Goal: Navigation & Orientation: Understand site structure

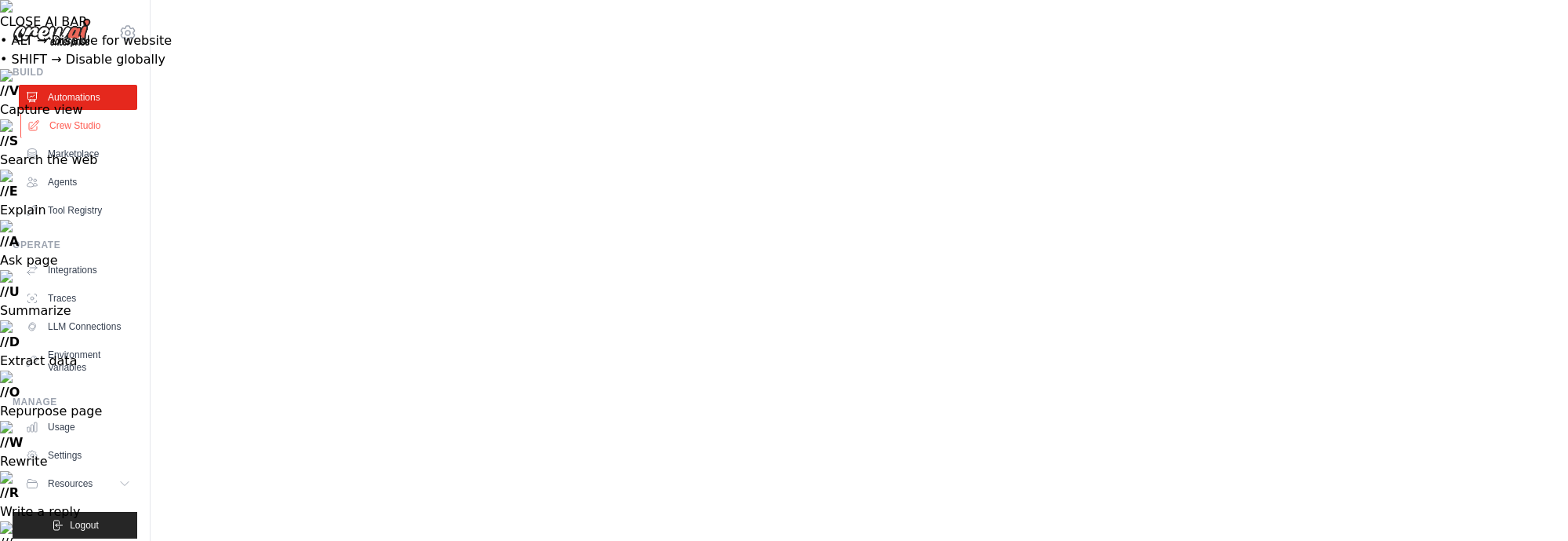
click at [79, 119] on link "Crew Studio" at bounding box center [80, 126] width 118 height 25
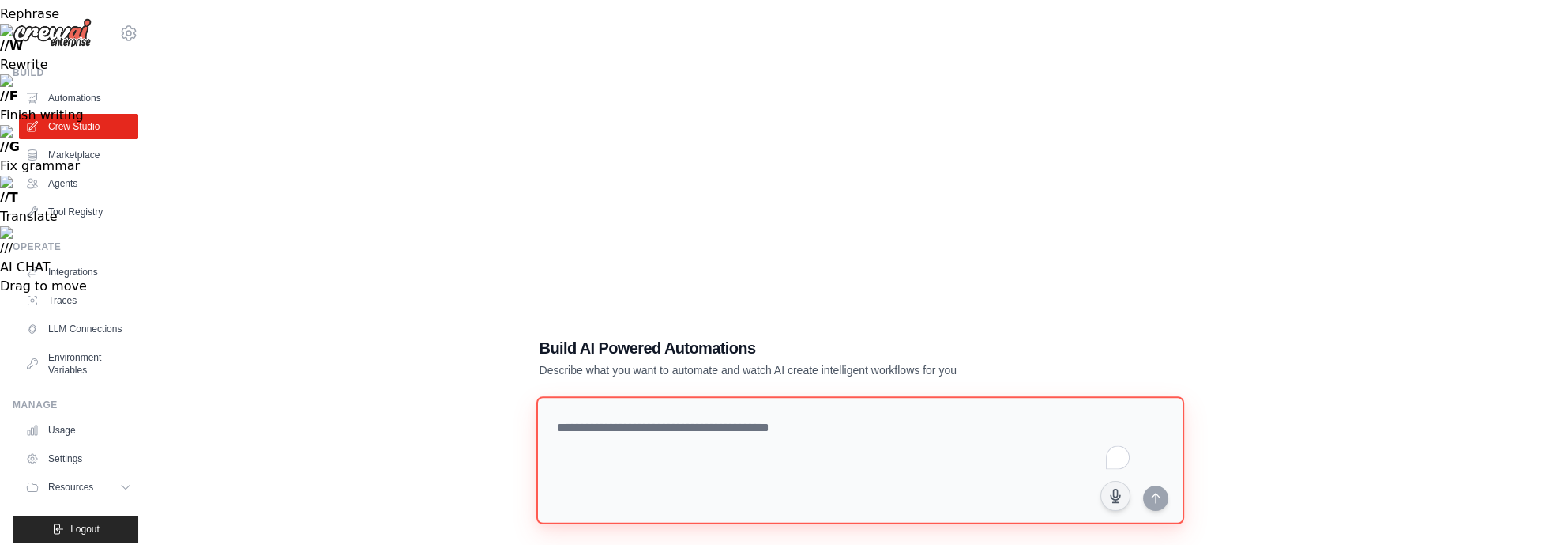
scroll to position [0, 0]
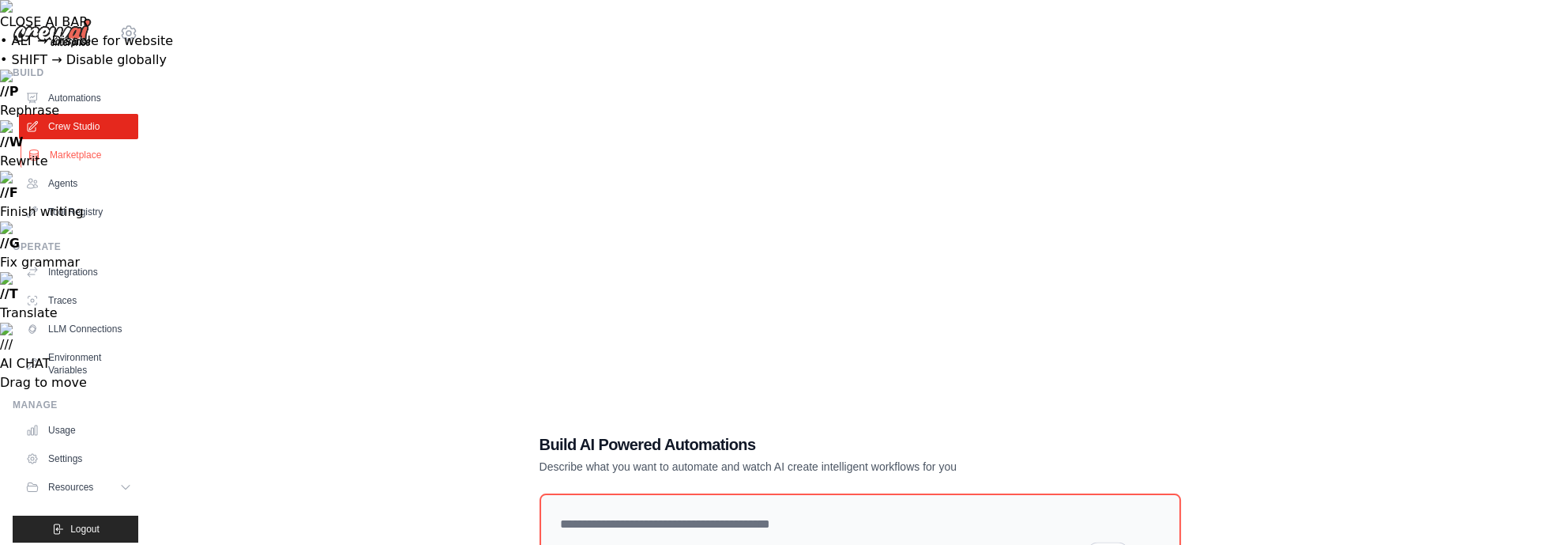
click at [91, 156] on link "Marketplace" at bounding box center [80, 155] width 119 height 25
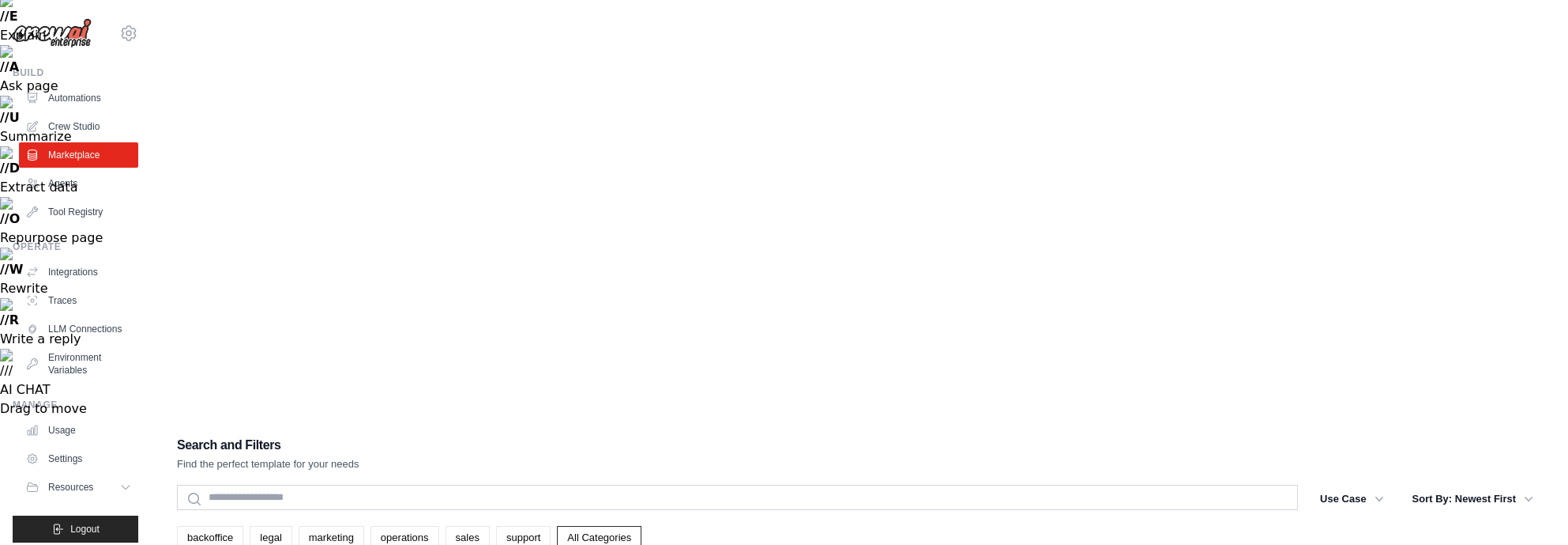
scroll to position [71, 0]
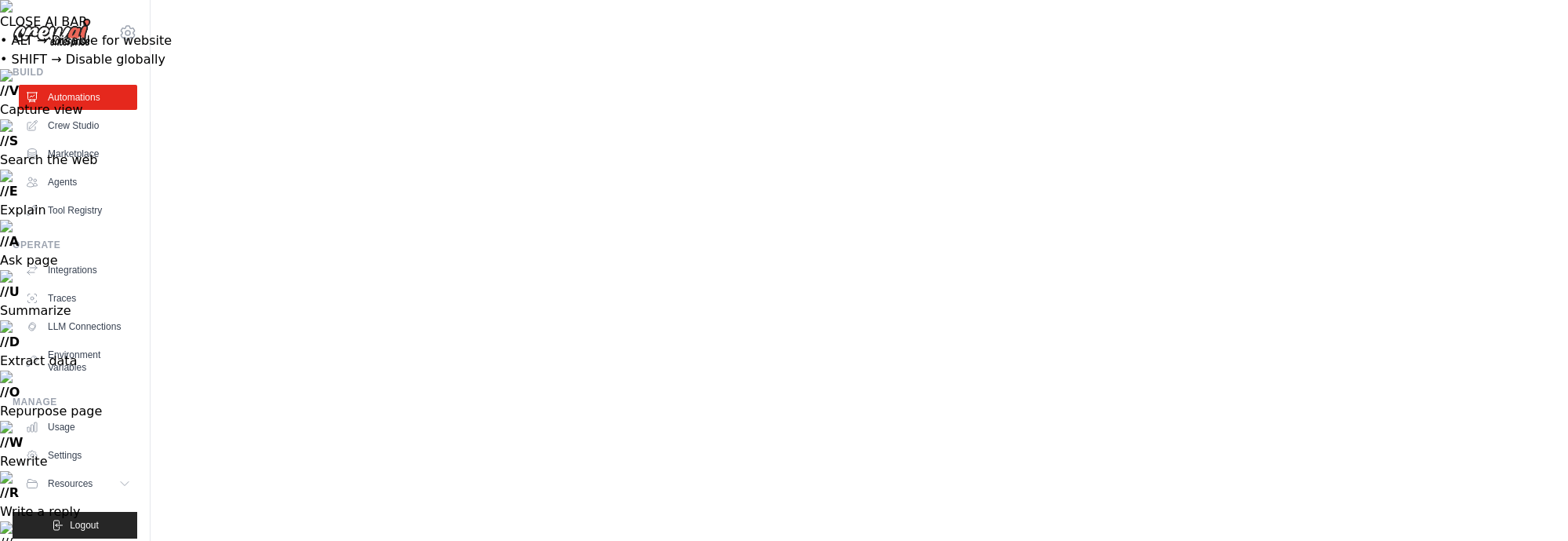
drag, startPoint x: 24, startPoint y: 73, endPoint x: 31, endPoint y: 63, distance: 12.2
click at [24, 72] on div "Build" at bounding box center [74, 72] width 125 height 13
click at [57, 31] on img at bounding box center [51, 32] width 78 height 30
click at [118, 33] on icon at bounding box center [127, 32] width 19 height 19
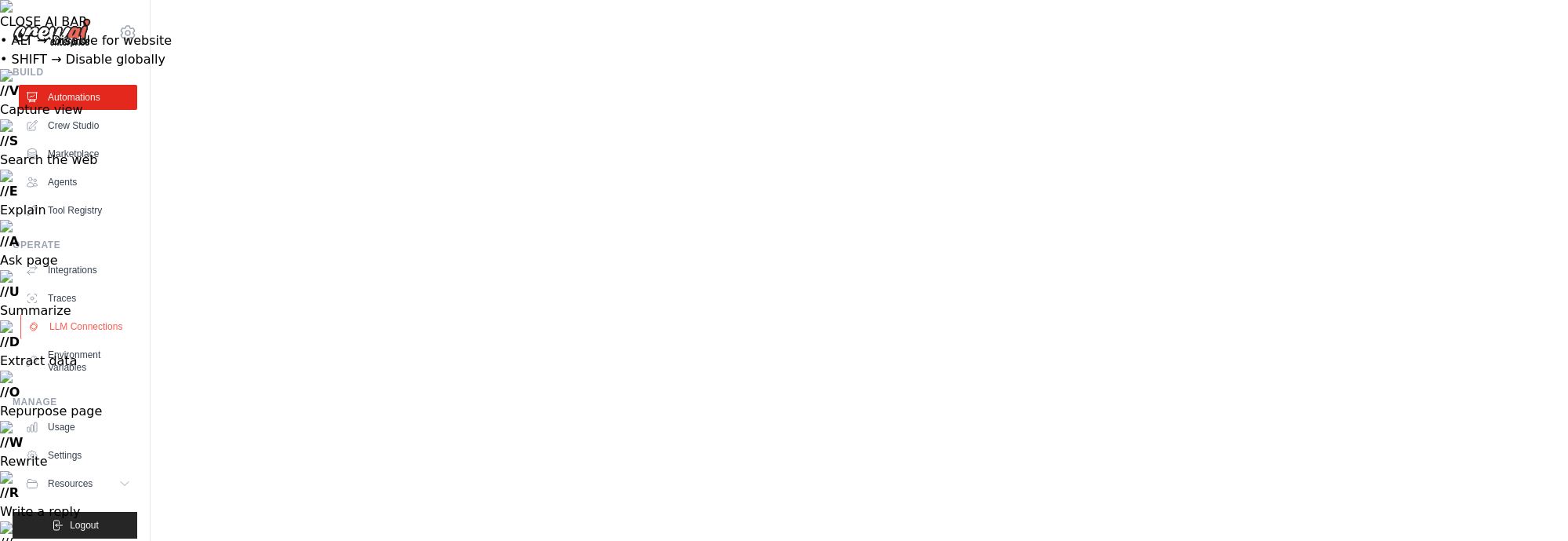
click at [58, 327] on link "LLM Connections" at bounding box center [80, 327] width 118 height 25
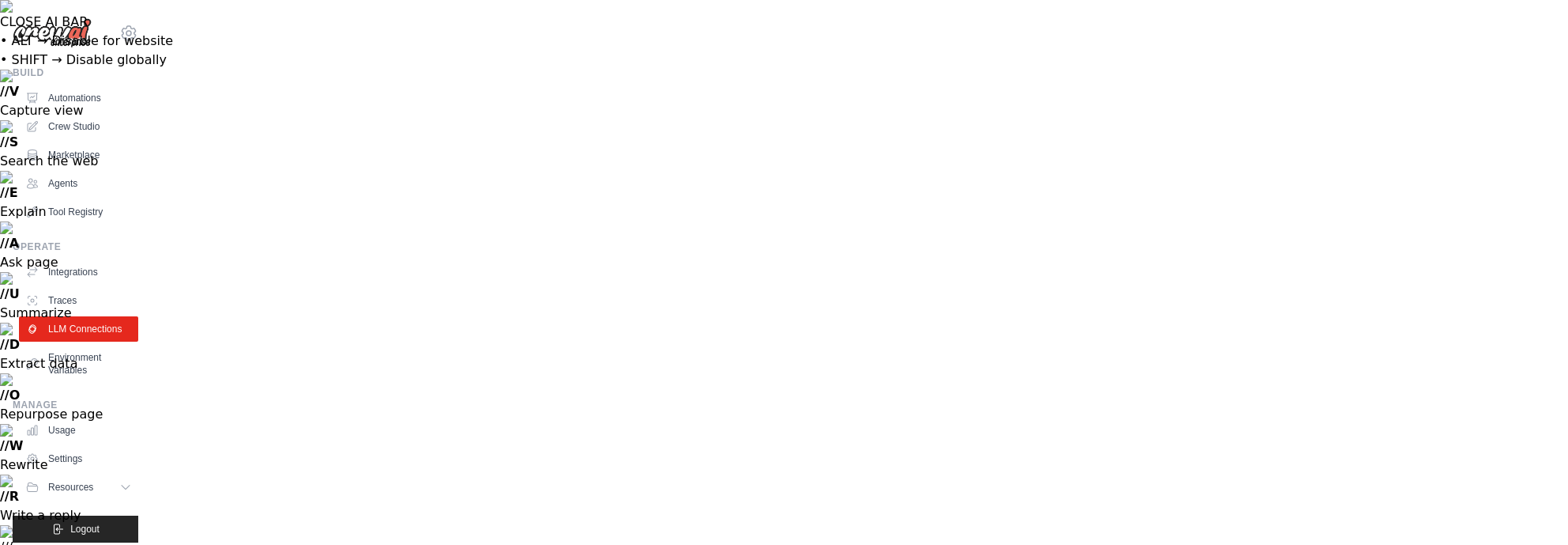
scroll to position [105, 0]
